Goal: Information Seeking & Learning: Learn about a topic

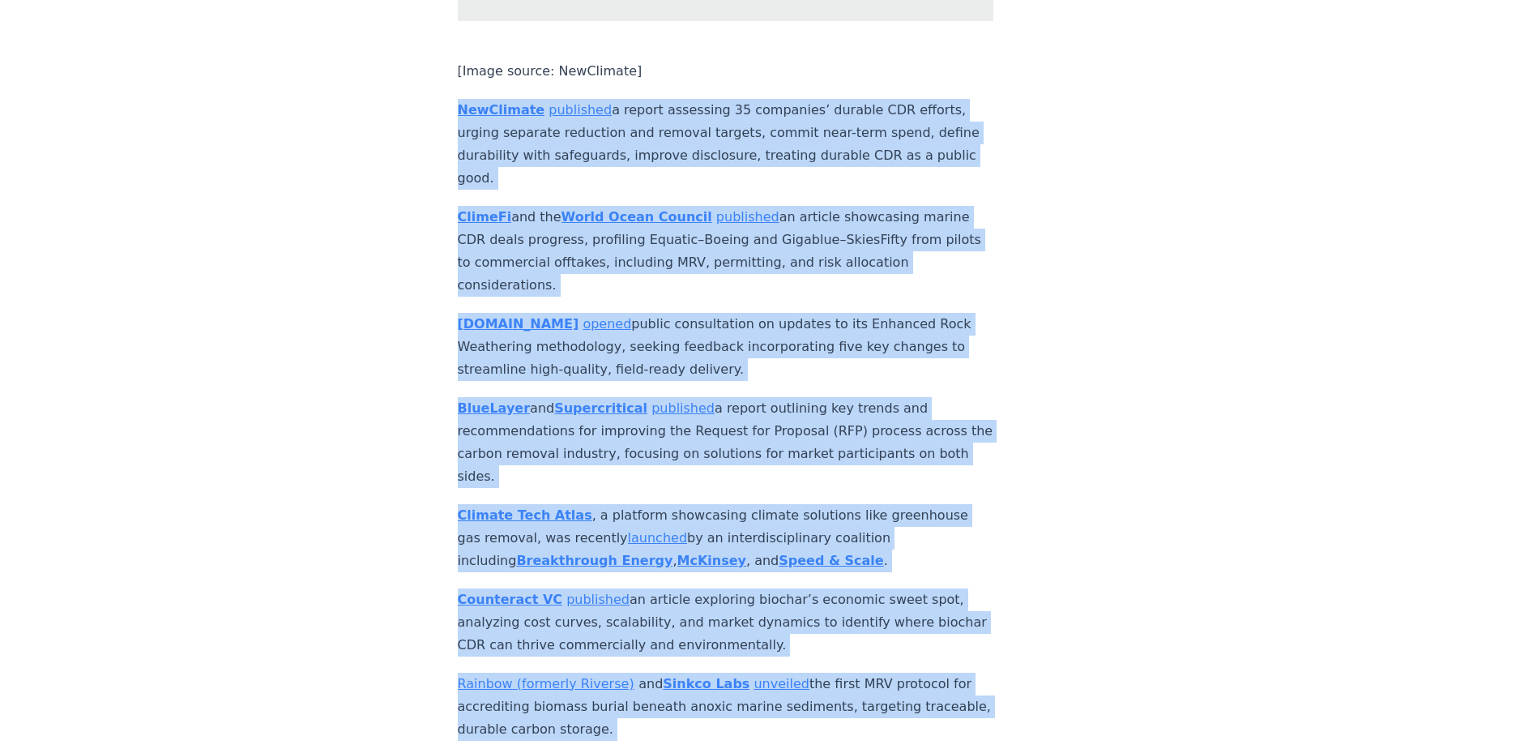
scroll to position [7523, 0]
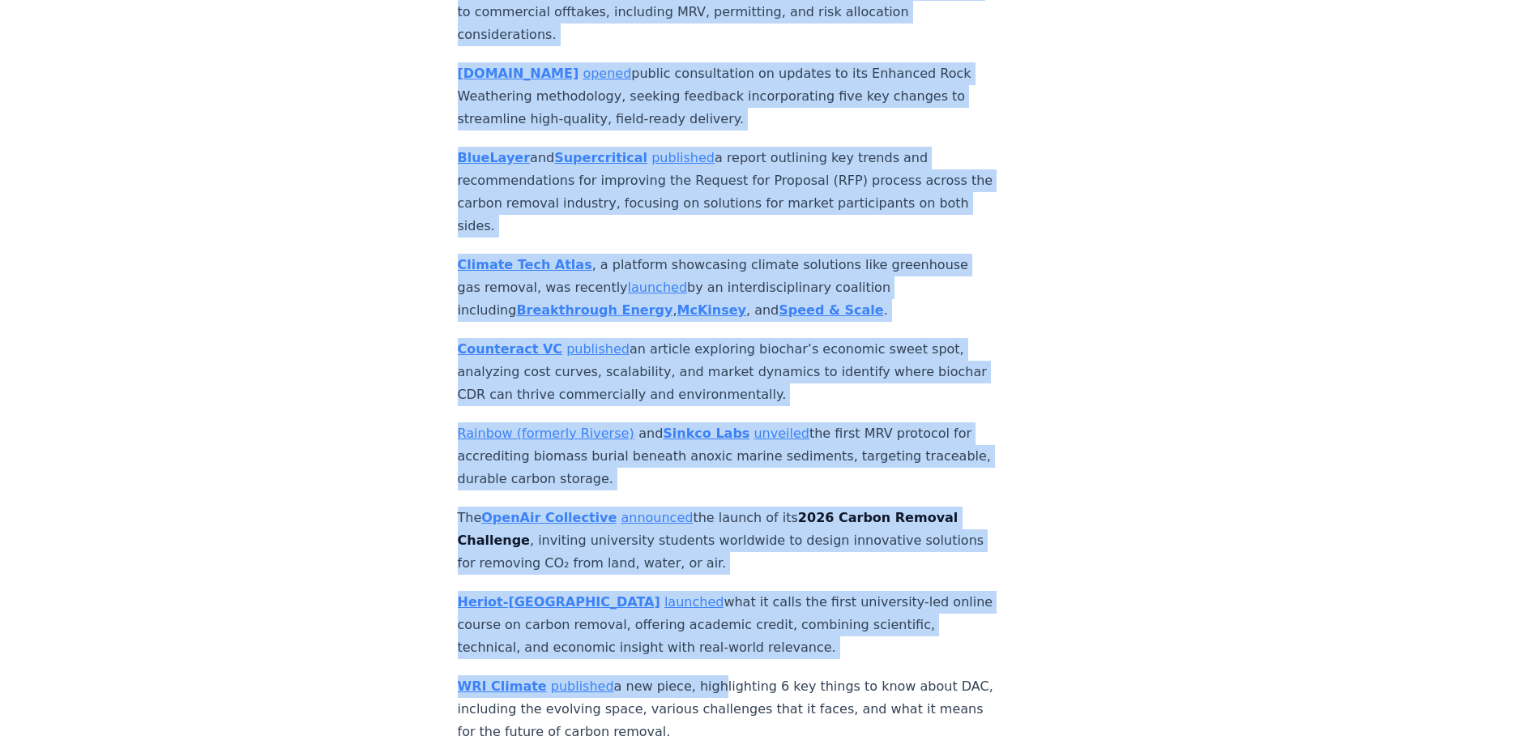
drag, startPoint x: 453, startPoint y: 234, endPoint x: 698, endPoint y: 523, distance: 379.3
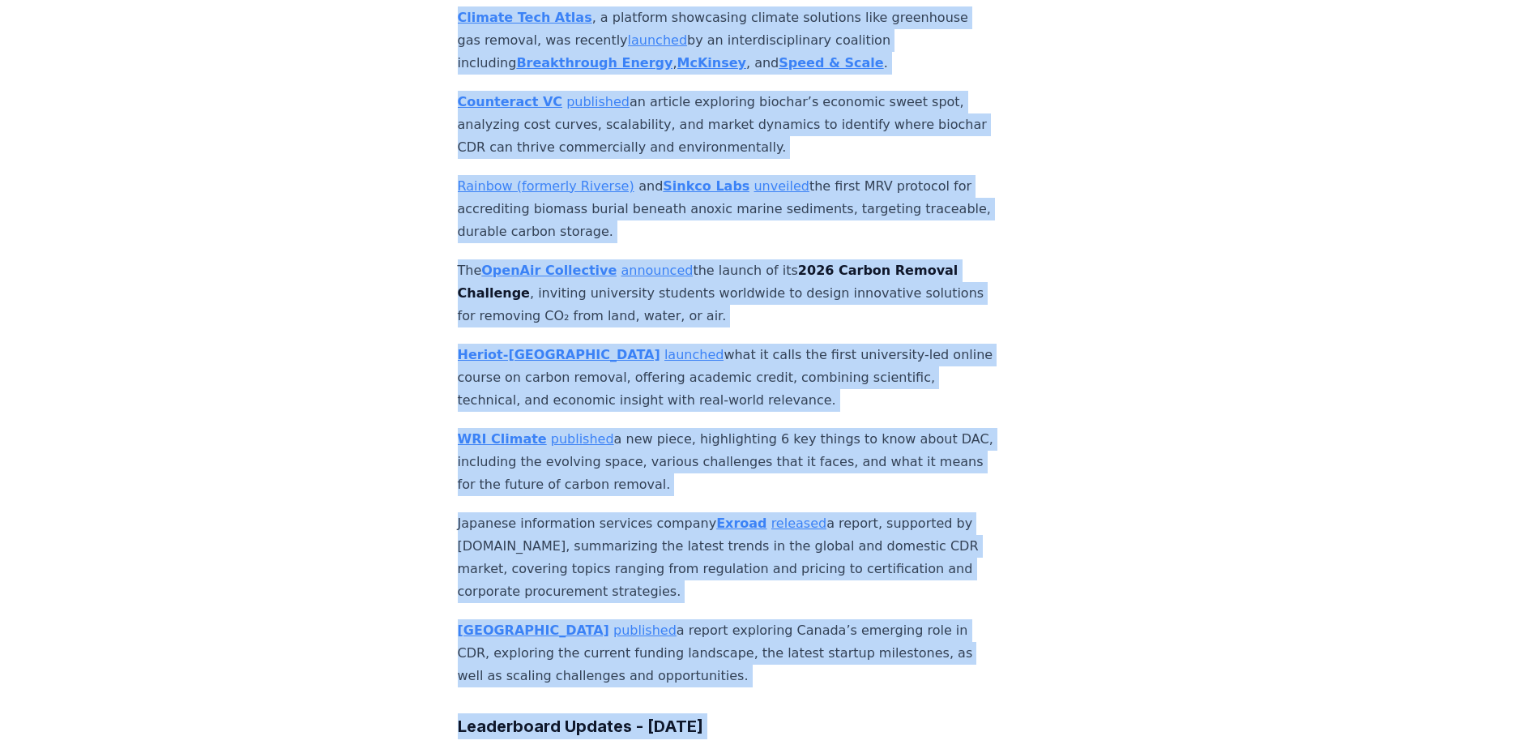
scroll to position [7962, 0]
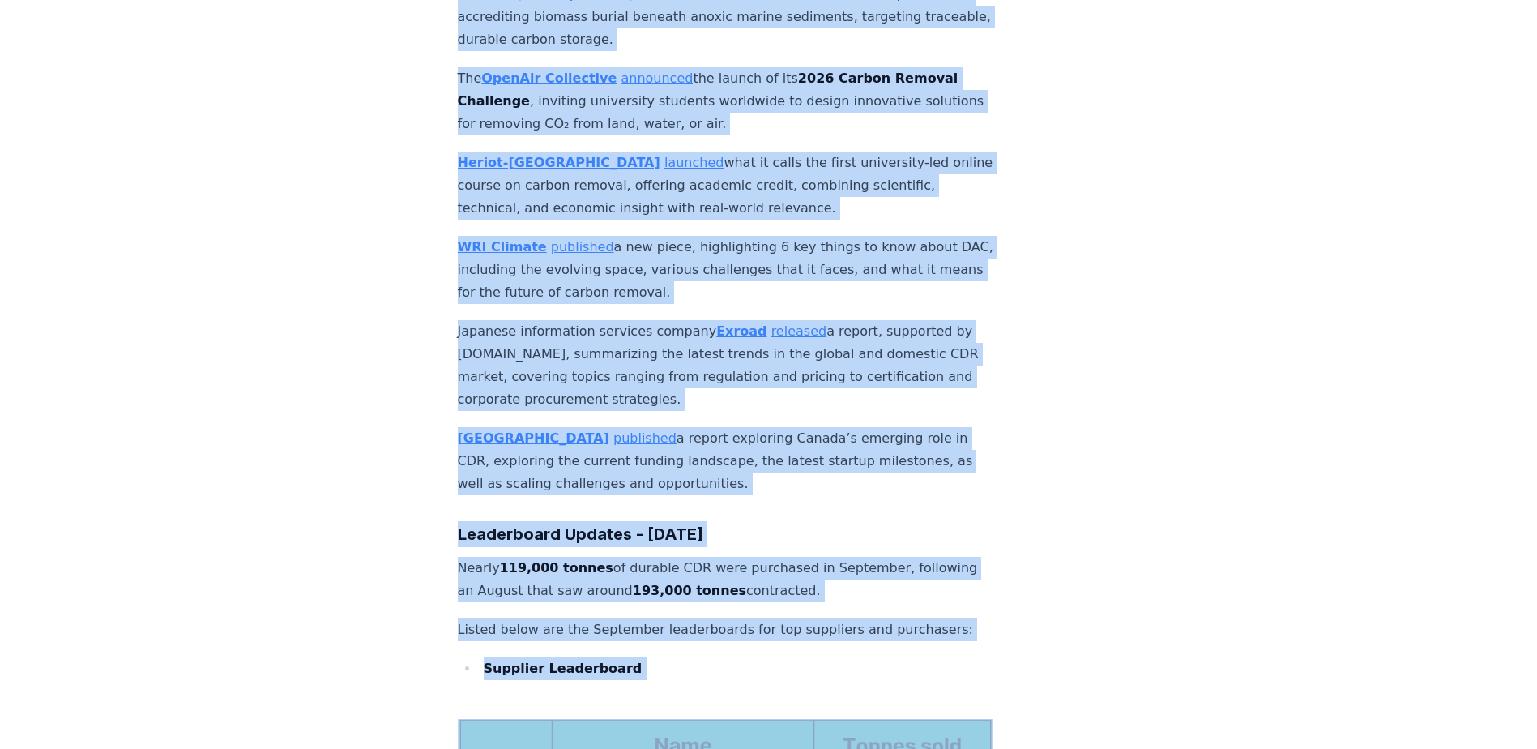
drag, startPoint x: 453, startPoint y: 267, endPoint x: 758, endPoint y: 319, distance: 309.9
copy div "LorEmipsum dolorsita c adipis elitseddo 60 eiusmodte’ incidid UTL etdolor, magn…"
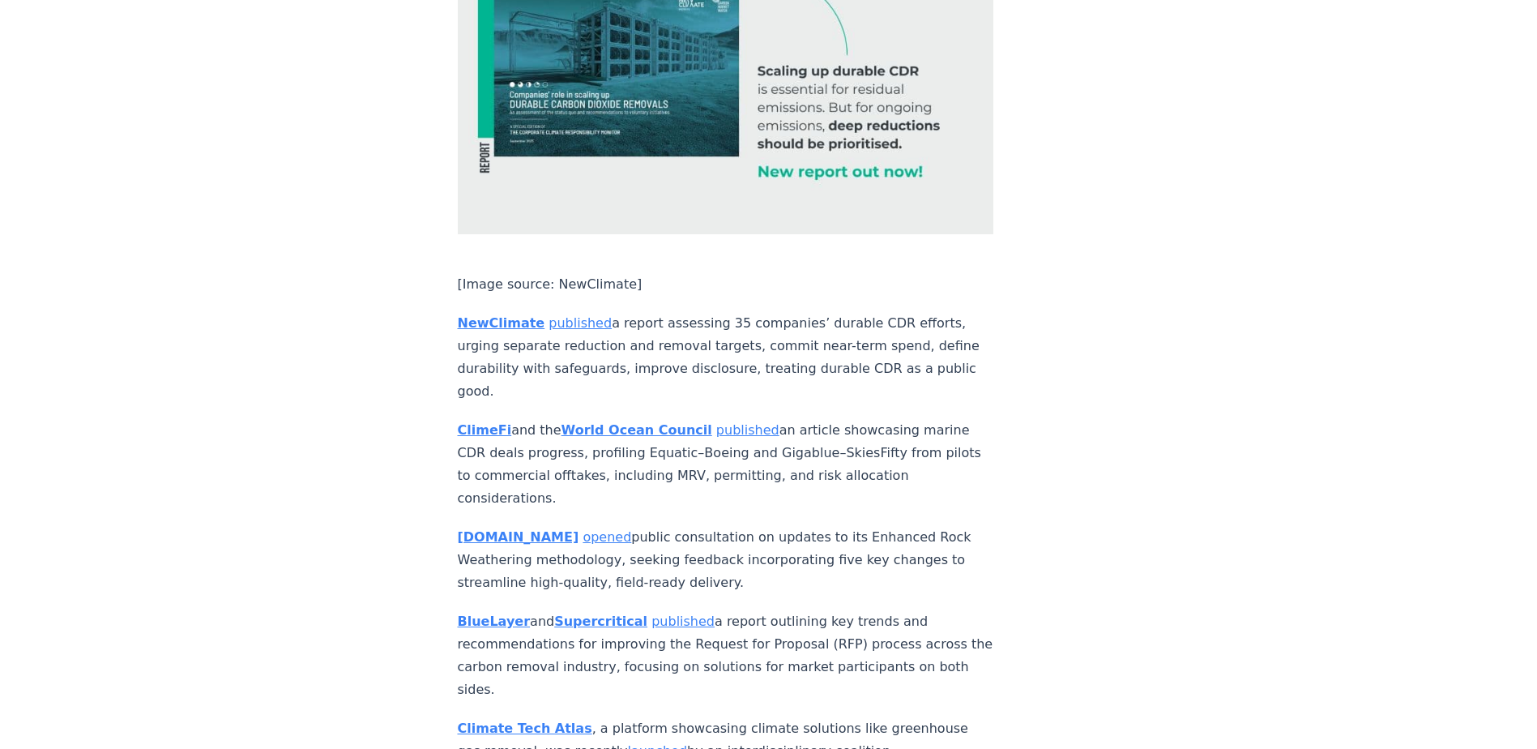
scroll to position [7071, 0]
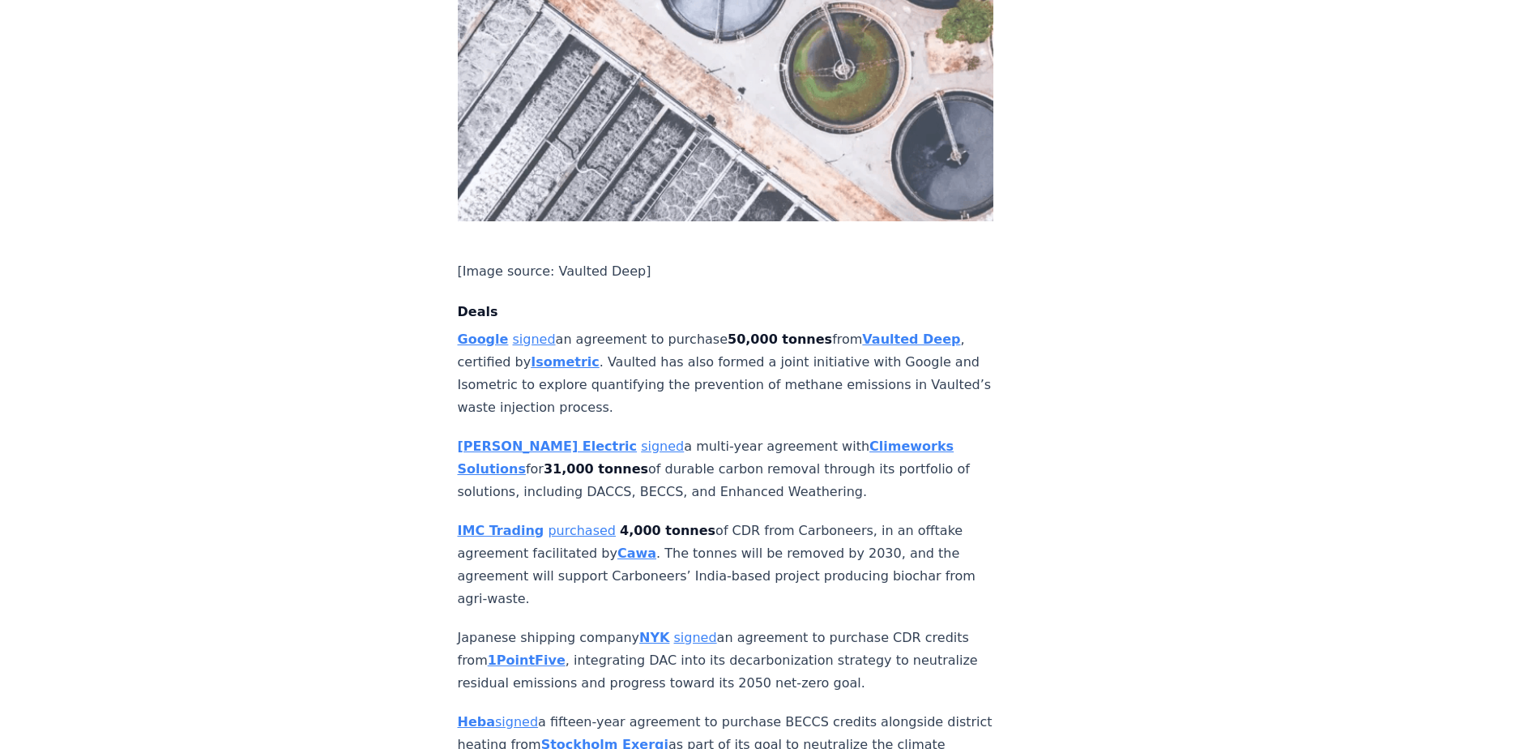
scroll to position [1053, 0]
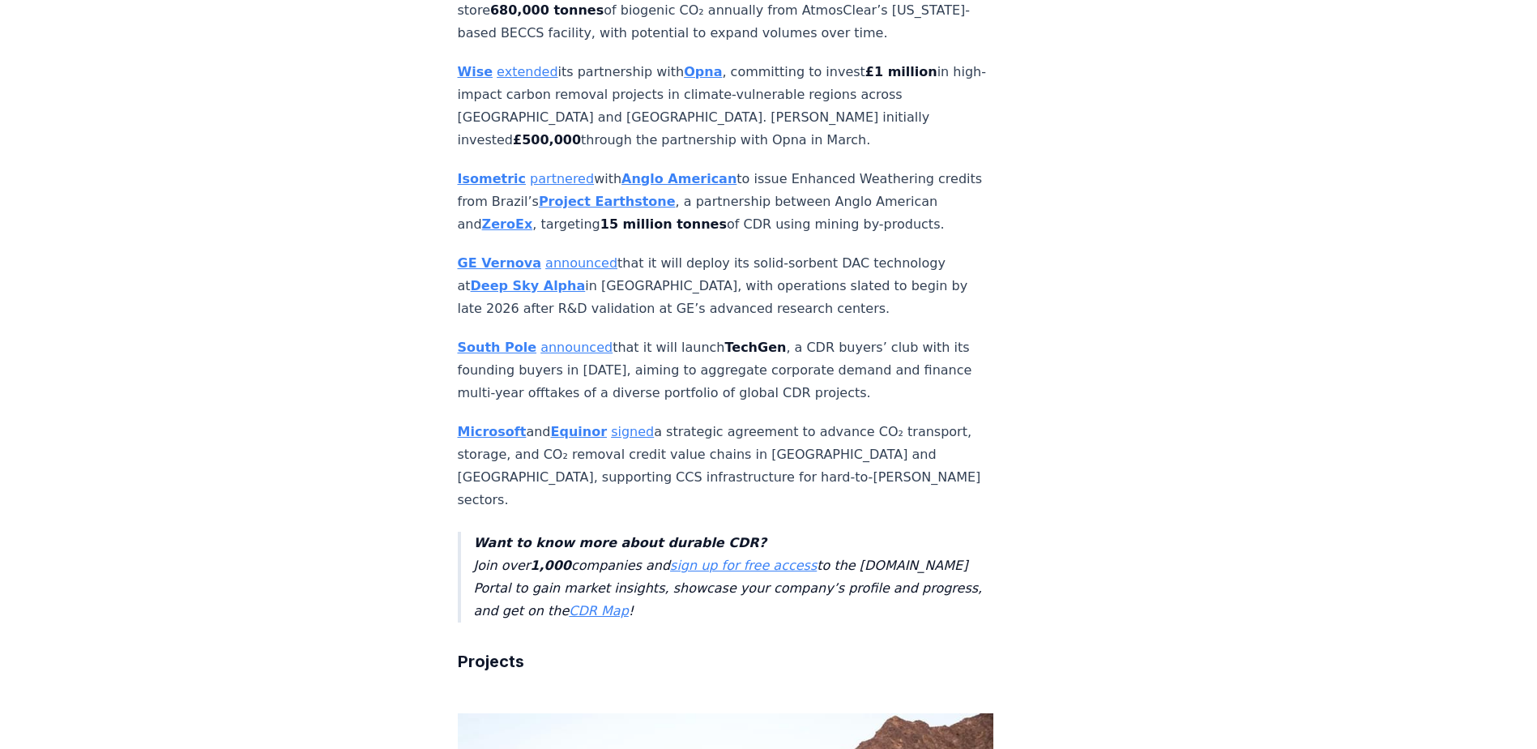
scroll to position [2430, 0]
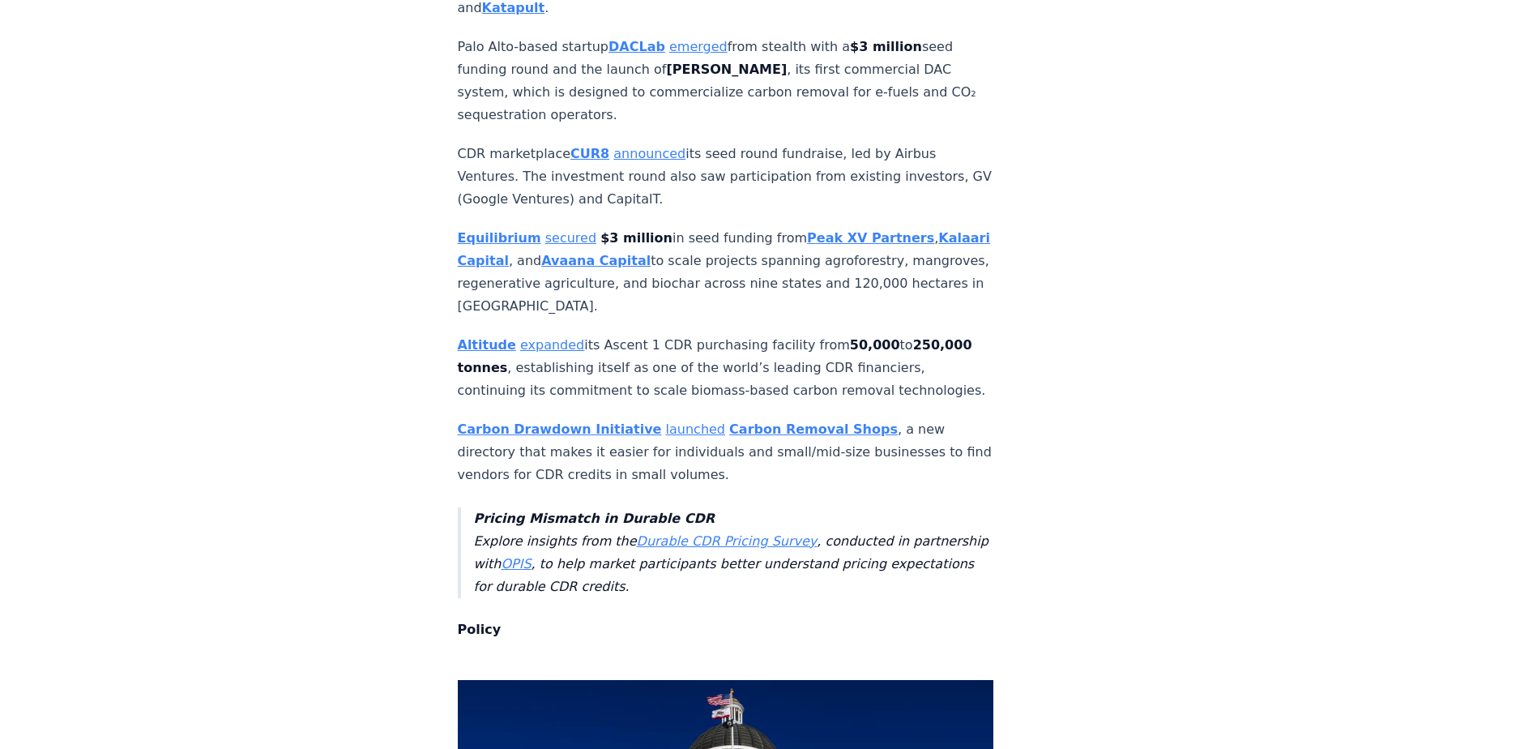
scroll to position [5590, 0]
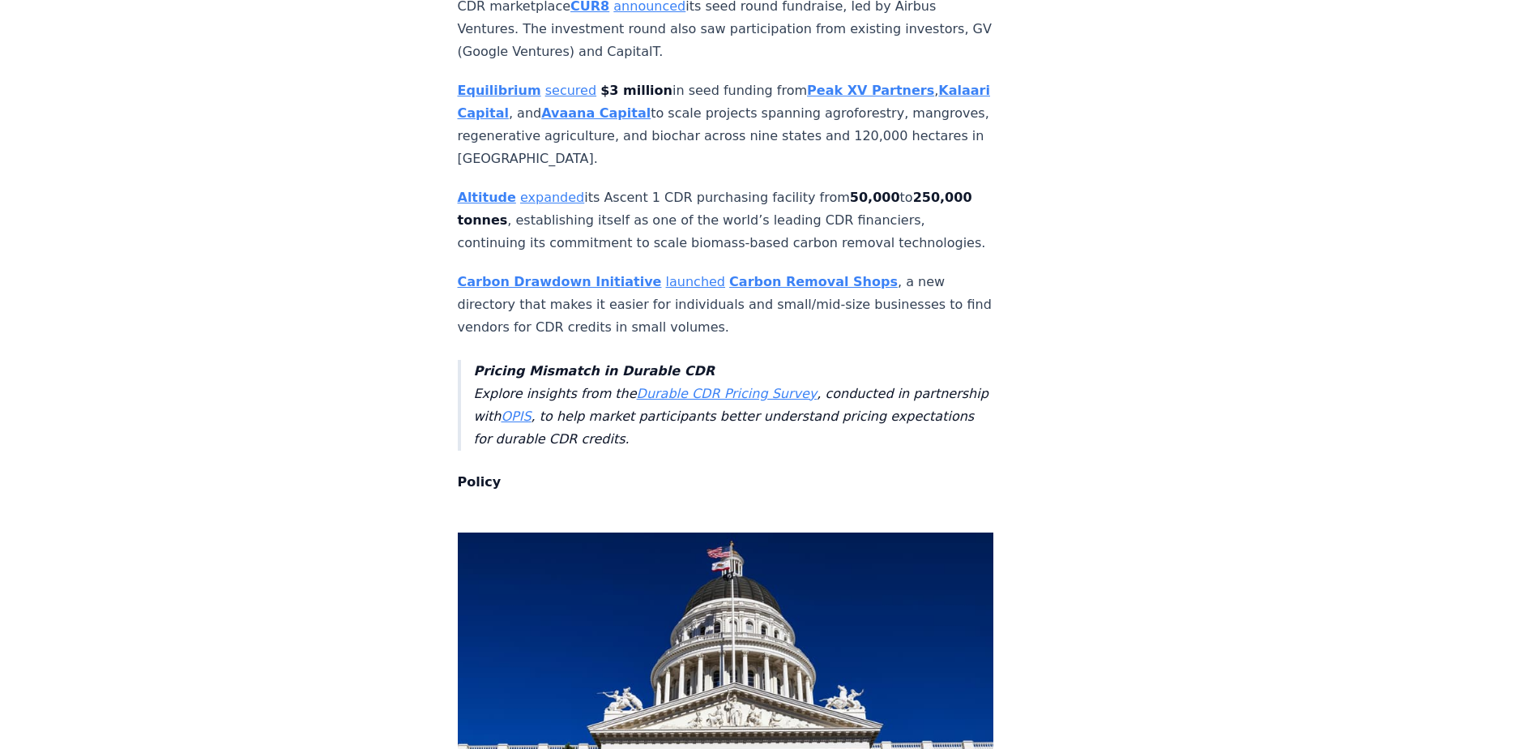
click at [1316, 199] on div "[DATE] CDR Monthly Recap - [DATE] We are back with another edition of the CDR M…" at bounding box center [769, 353] width 1134 height 11768
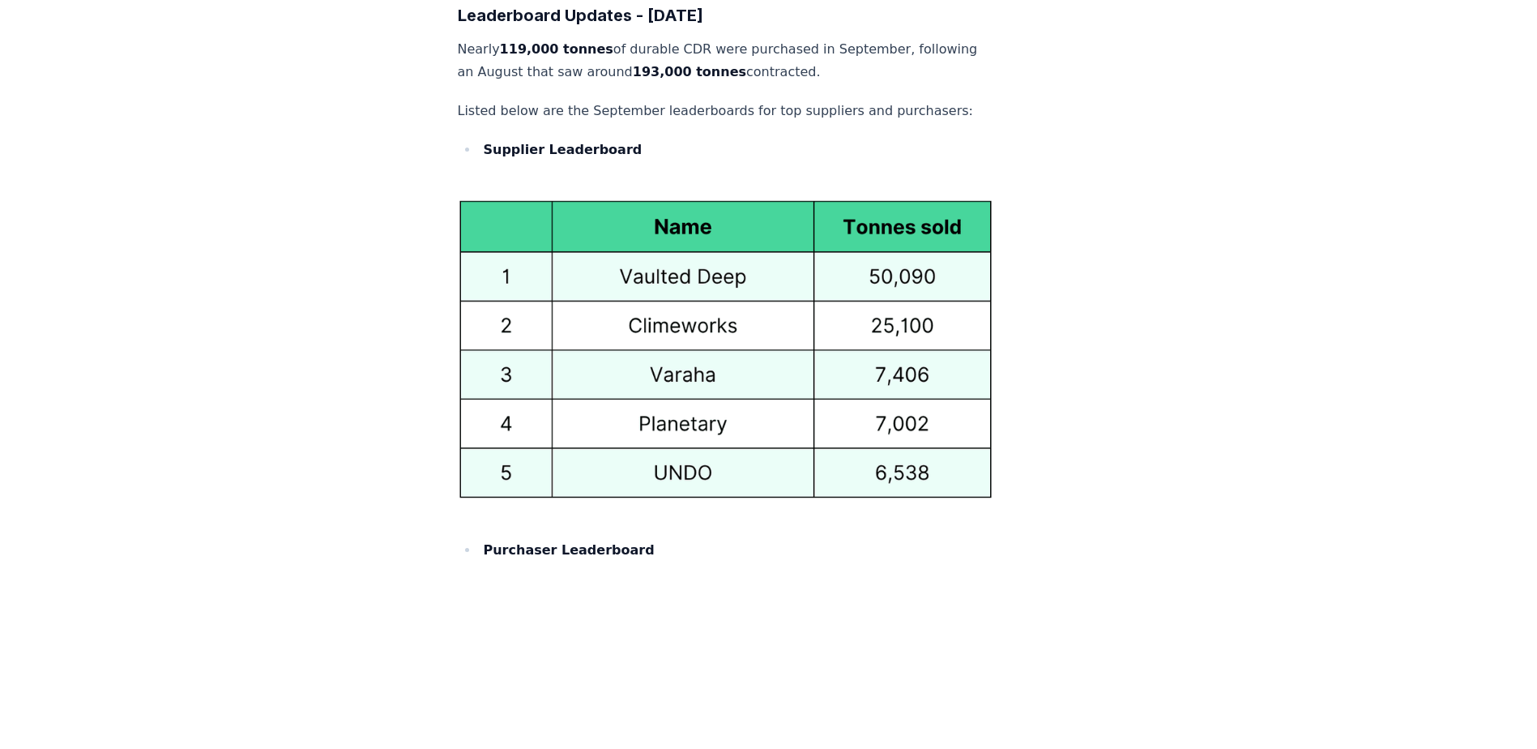
scroll to position [8506, 0]
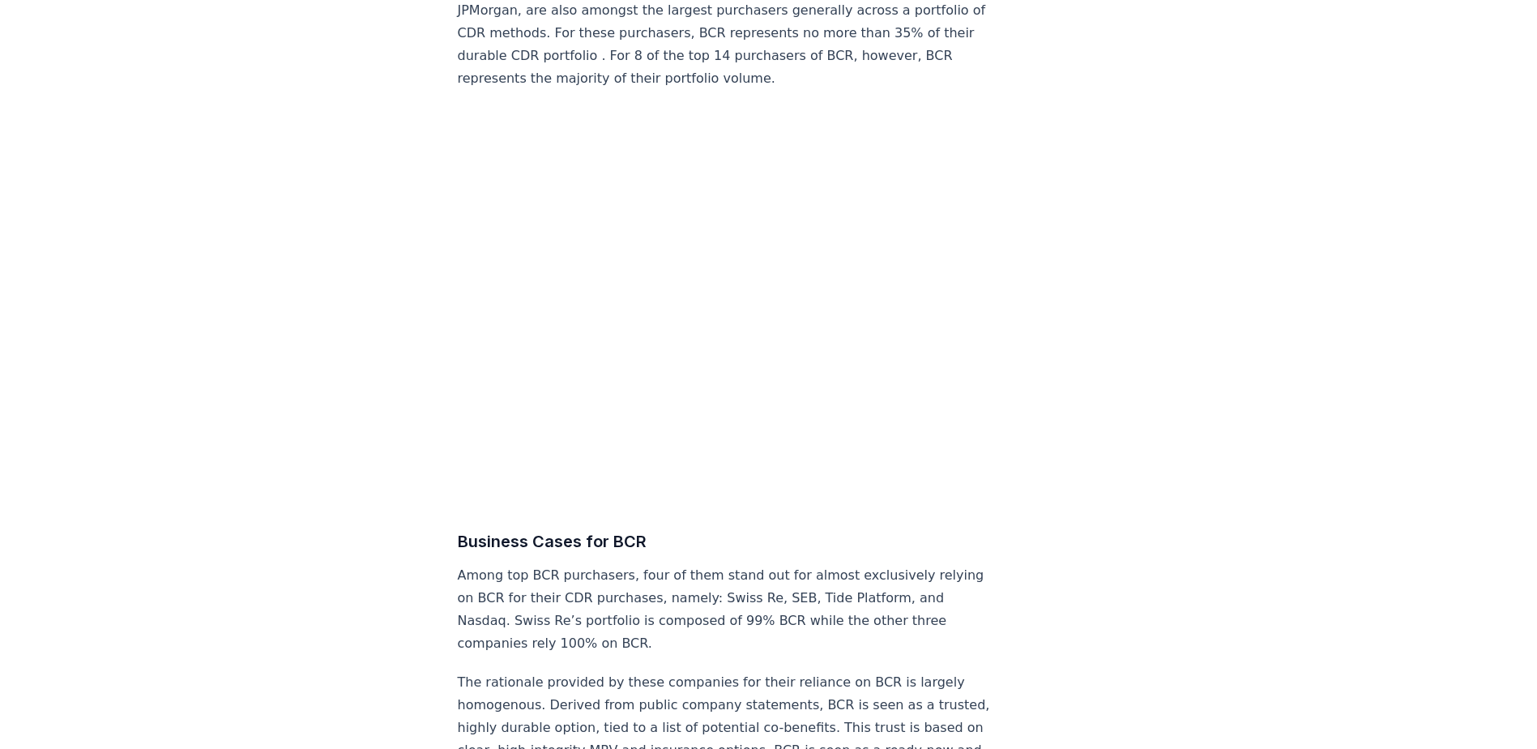
scroll to position [6724, 0]
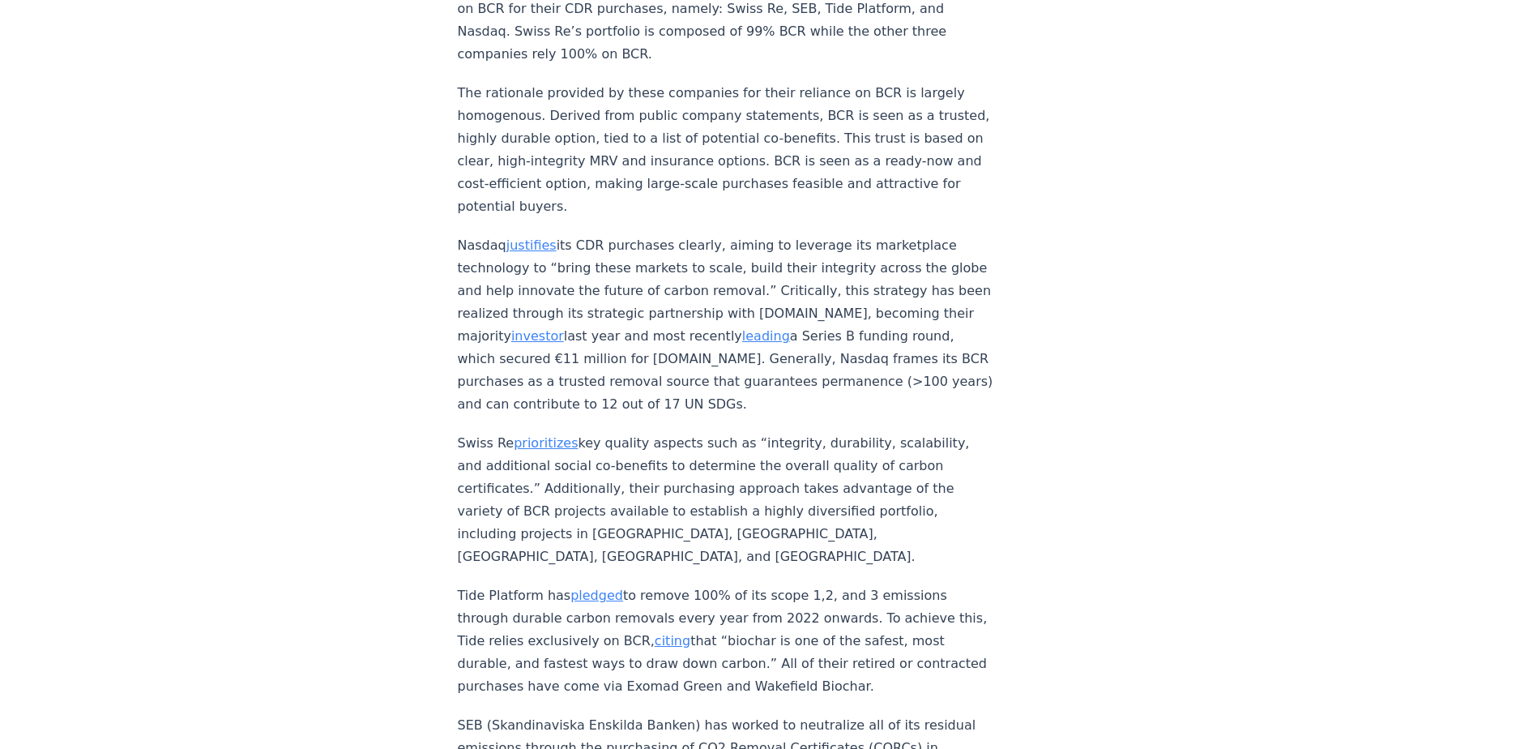
scroll to position [7304, 0]
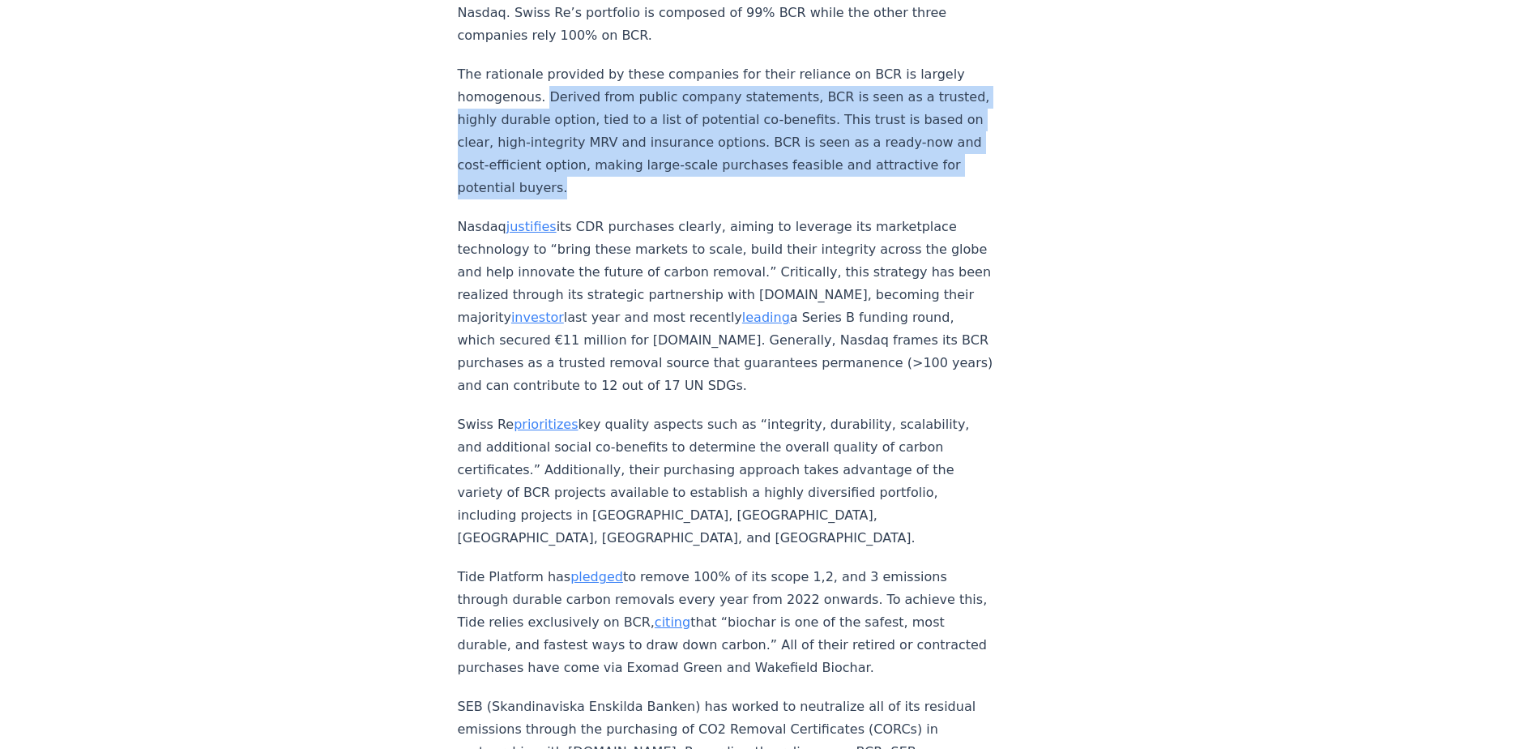
drag, startPoint x: 543, startPoint y: 95, endPoint x: 676, endPoint y: 173, distance: 153.9
click at [676, 173] on p "The rationale provided by these companies for their reliance on BCR is largely …" at bounding box center [726, 131] width 536 height 136
copy p "Derived from public company statements, BCR is seen as a trusted, highly durabl…"
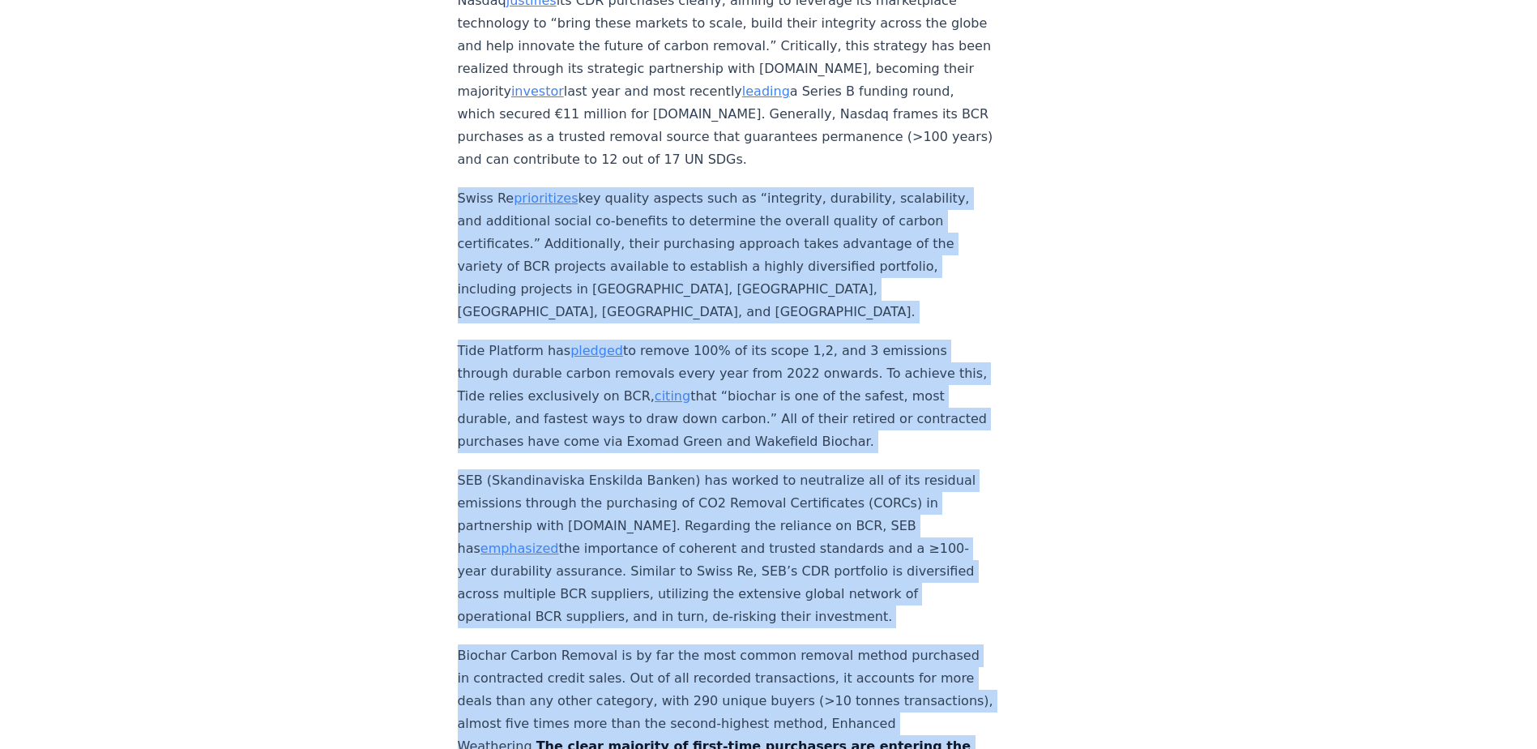
scroll to position [8024, 0]
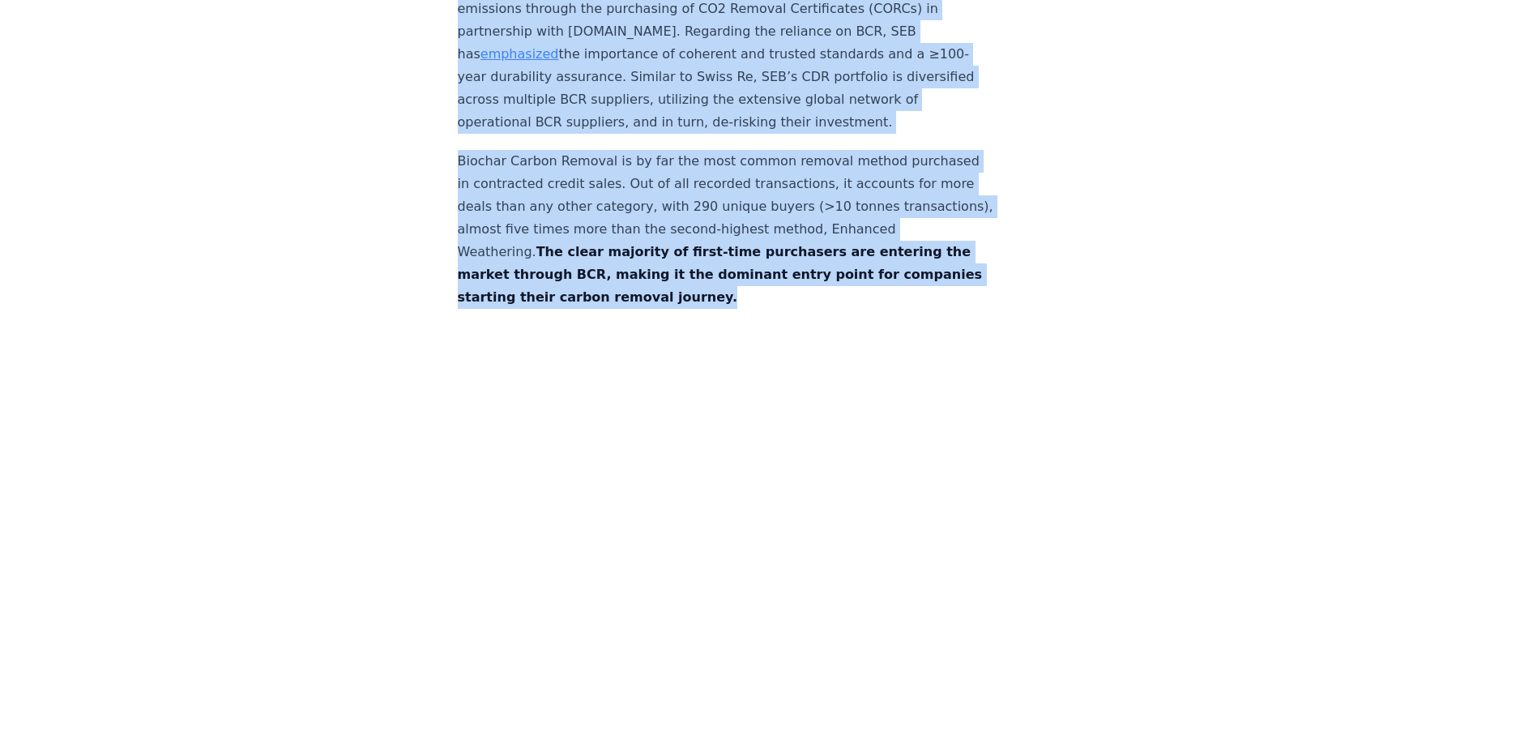
drag, startPoint x: 459, startPoint y: 339, endPoint x: 812, endPoint y: 258, distance: 361.6
copy div "Swiss Re prioritizes key quality aspects such as “integrity, durability, scalab…"
